Goal: Task Accomplishment & Management: Manage account settings

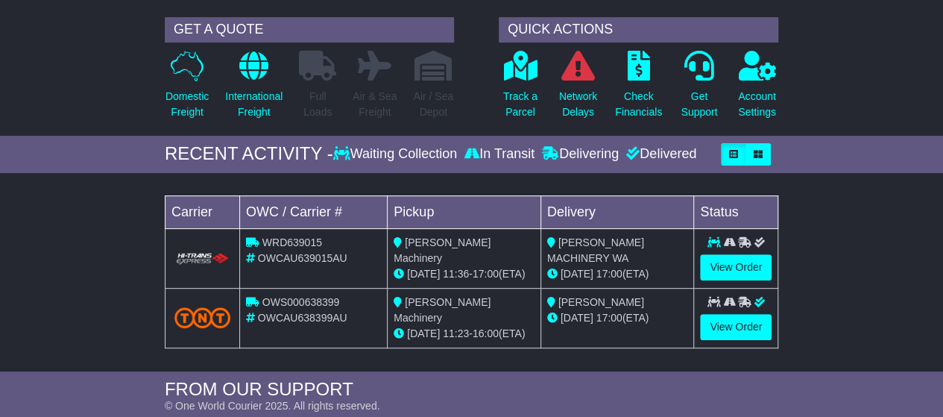
scroll to position [149, 0]
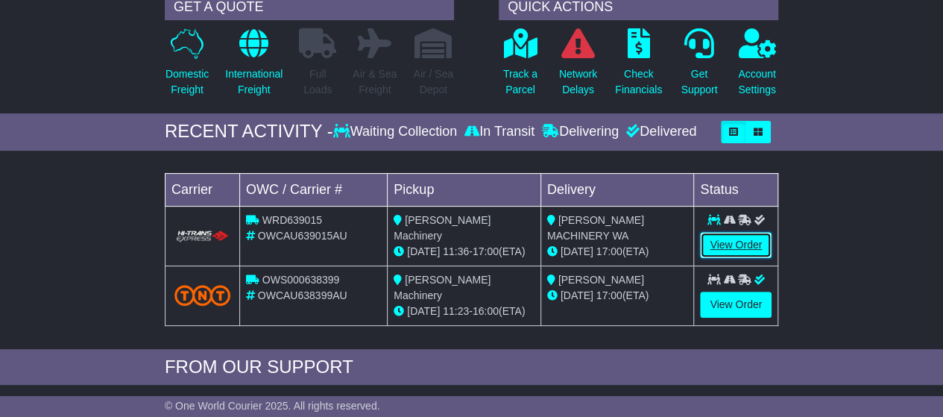
click at [729, 241] on link "View Order" at bounding box center [736, 245] width 72 height 26
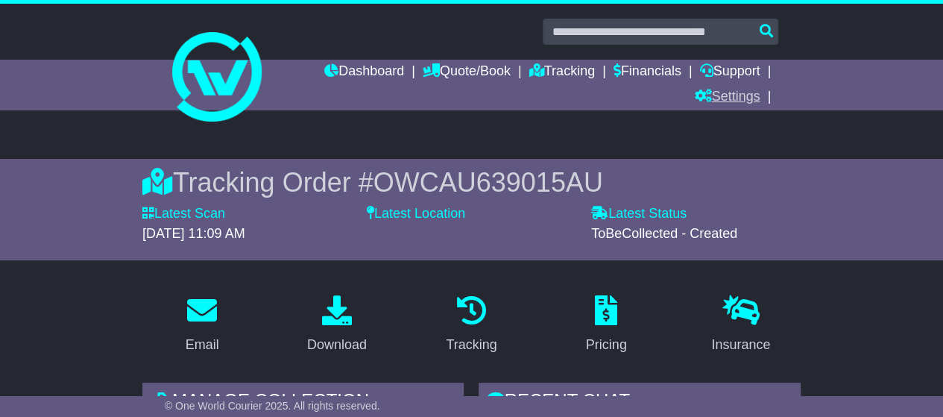
click at [739, 95] on link "Settings" at bounding box center [727, 97] width 66 height 25
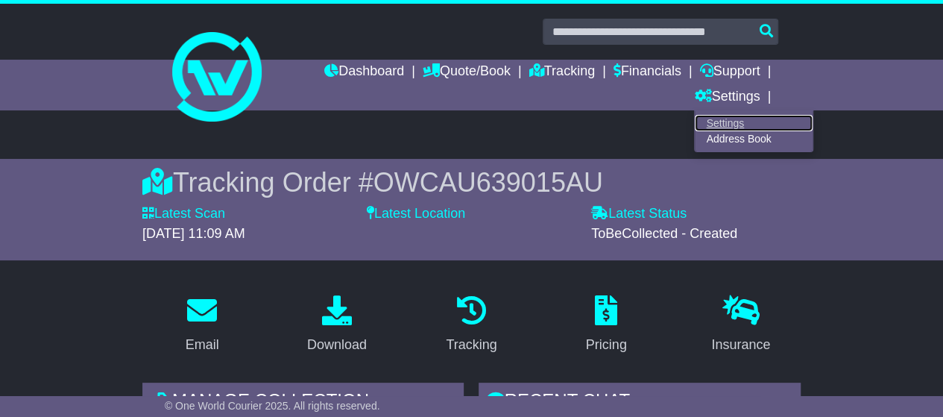
click at [731, 120] on link "Settings" at bounding box center [754, 123] width 118 height 16
